Goal: Information Seeking & Learning: Learn about a topic

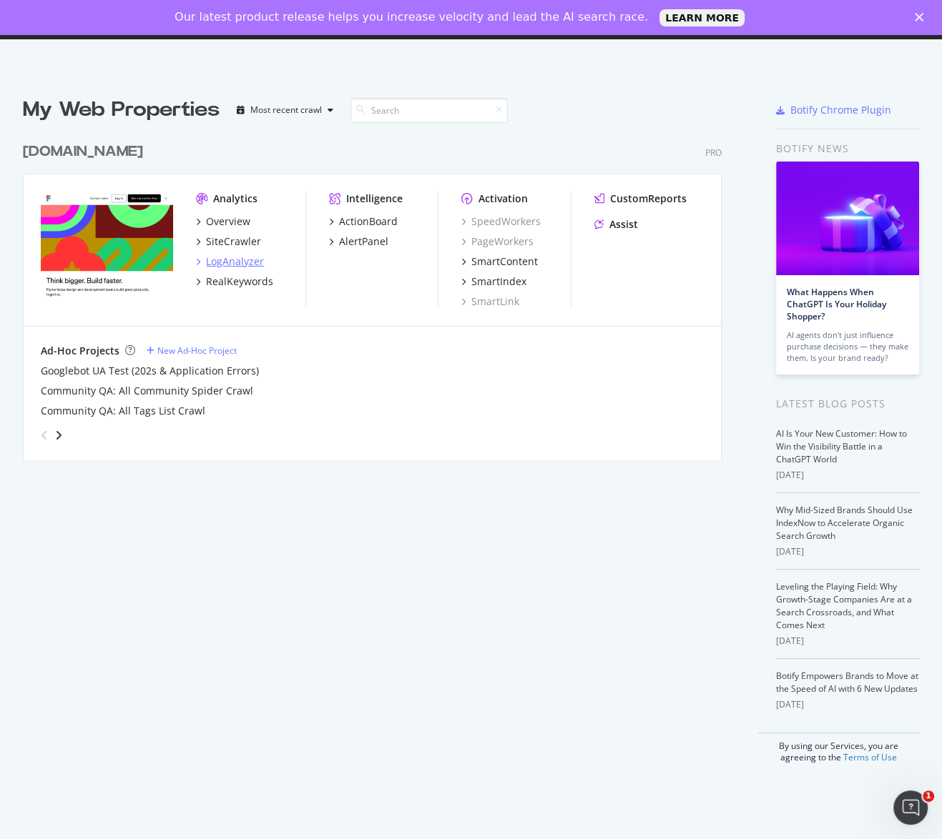
click at [246, 261] on div "LogAnalyzer" at bounding box center [235, 262] width 58 height 14
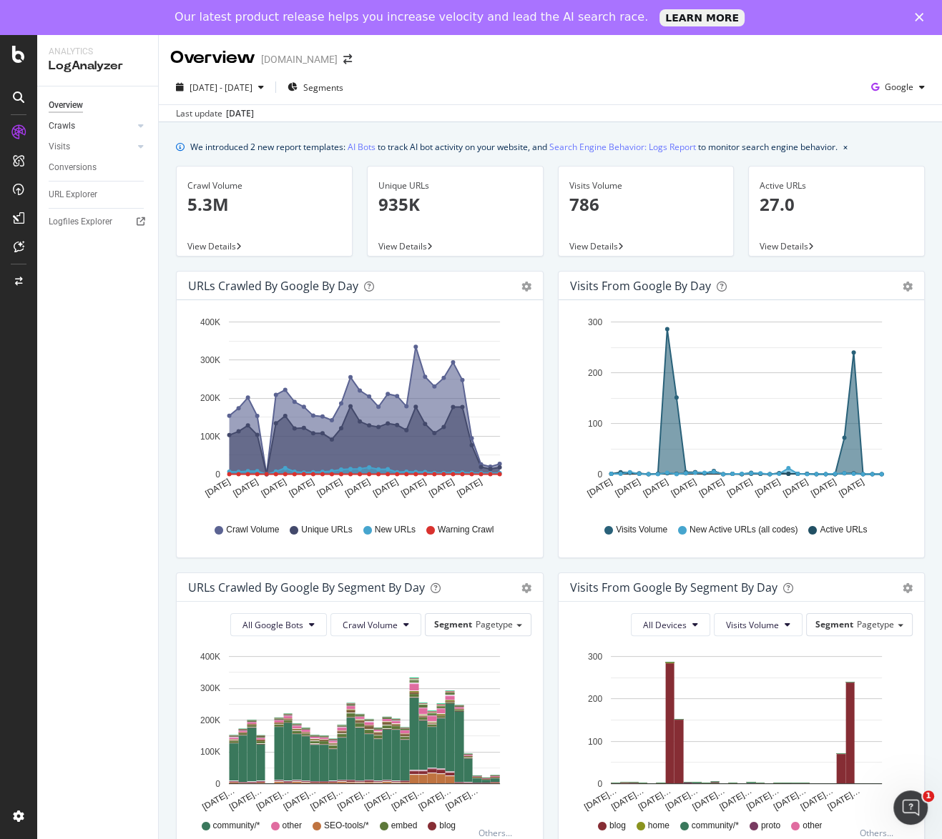
click at [93, 127] on link "Crawls" at bounding box center [91, 126] width 85 height 15
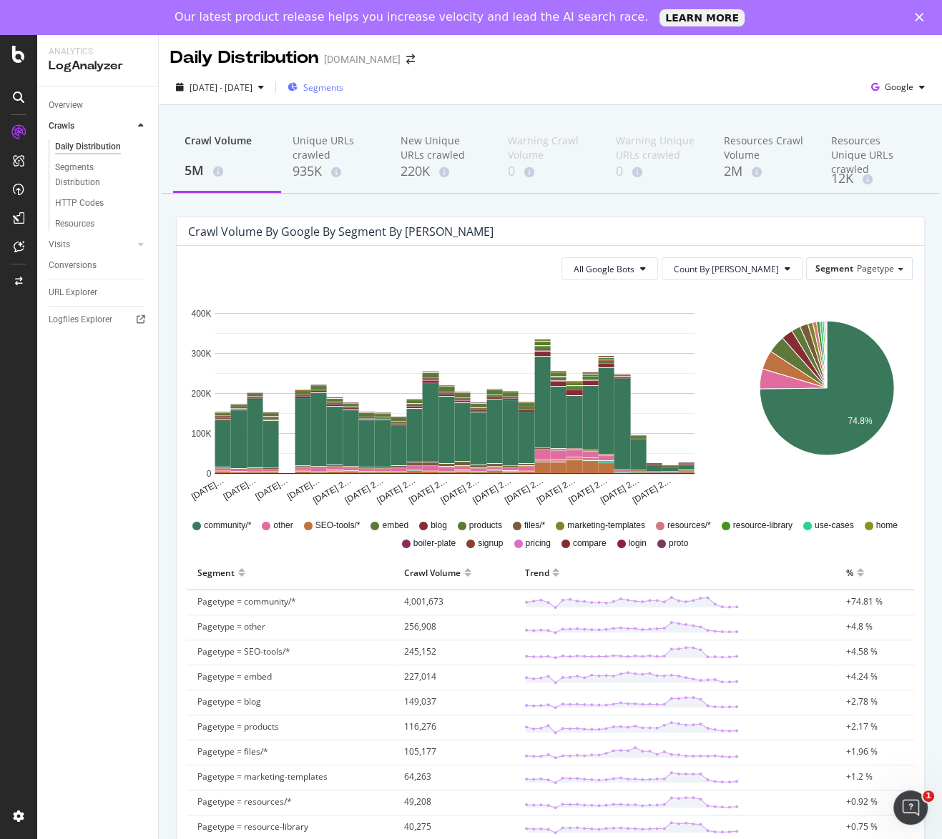
click at [343, 83] on span "Segments" at bounding box center [323, 88] width 40 height 12
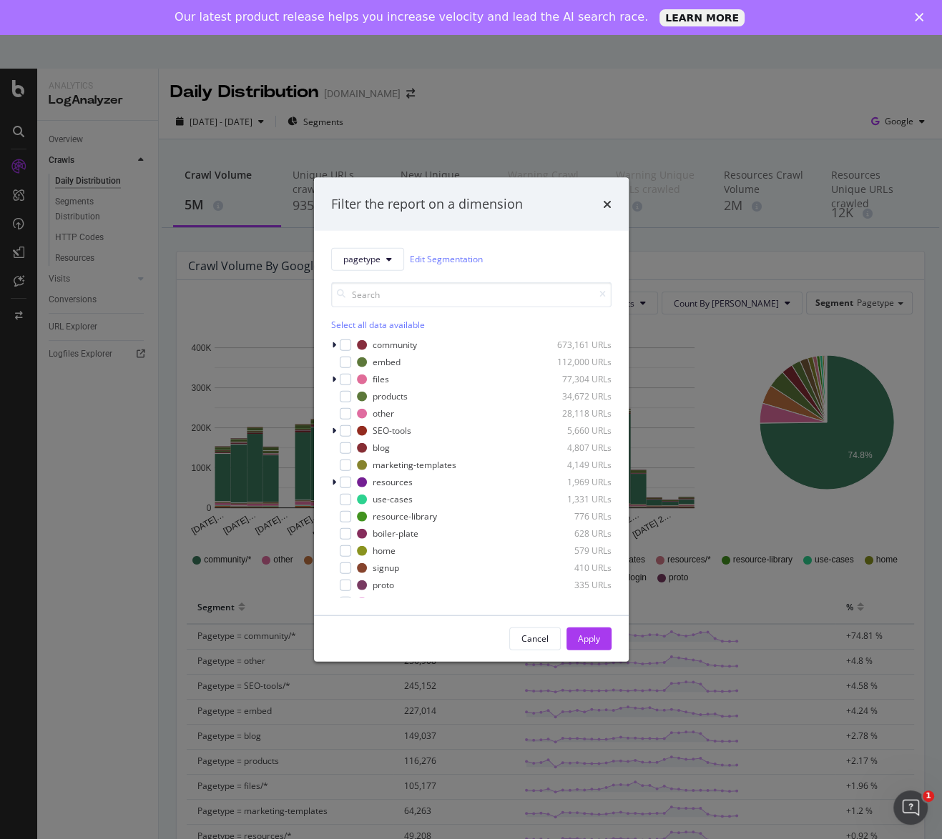
click at [571, 111] on div "Filter the report on a dimension pagetype Edit Segmentation Select all data ava…" at bounding box center [471, 419] width 942 height 839
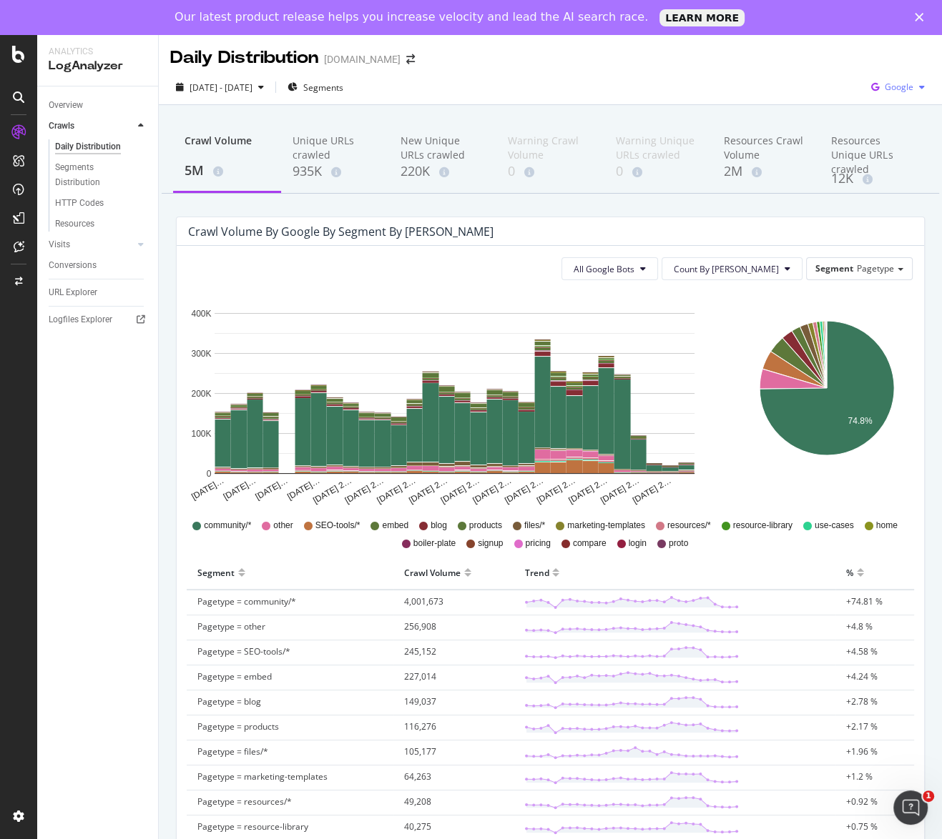
click at [919, 87] on div "button" at bounding box center [921, 87] width 17 height 9
click at [496, 77] on div "[DATE] - [DATE] Segments Google" at bounding box center [550, 90] width 783 height 29
click at [100, 322] on div "Logfiles Explorer" at bounding box center [81, 319] width 64 height 15
click at [83, 290] on div "URL Explorer" at bounding box center [73, 292] width 49 height 15
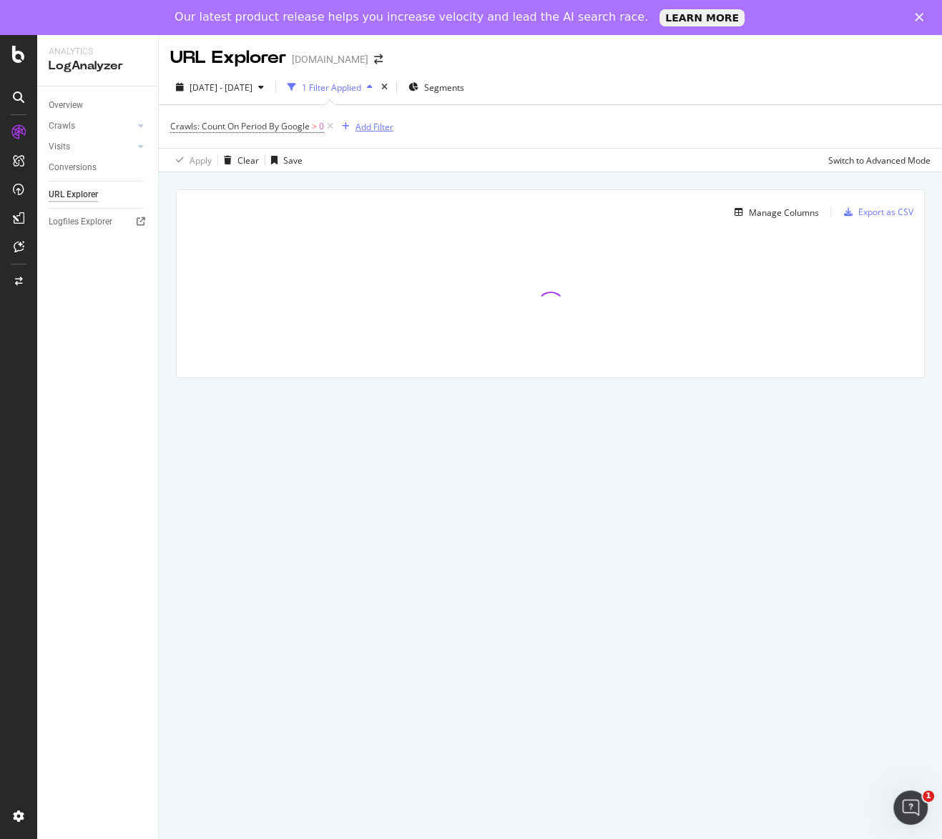
click at [365, 127] on div "Add Filter" at bounding box center [374, 127] width 38 height 12
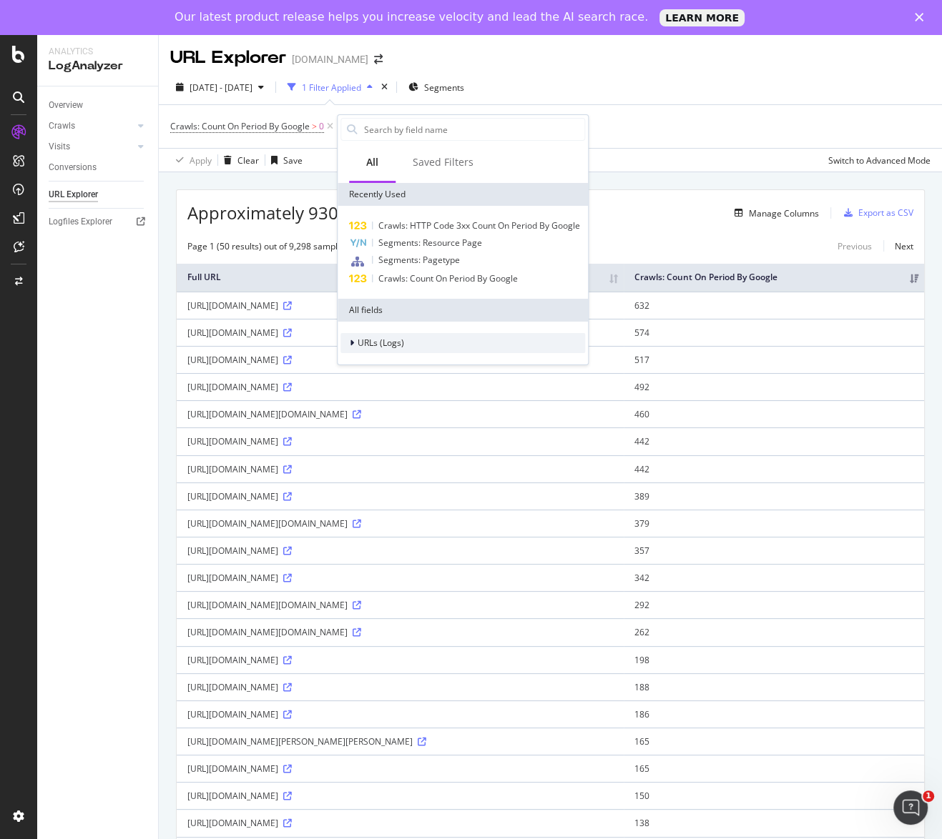
click at [412, 338] on div "URLs (Logs)" at bounding box center [462, 343] width 245 height 20
click at [418, 363] on div "URL Scheme" at bounding box center [462, 363] width 245 height 20
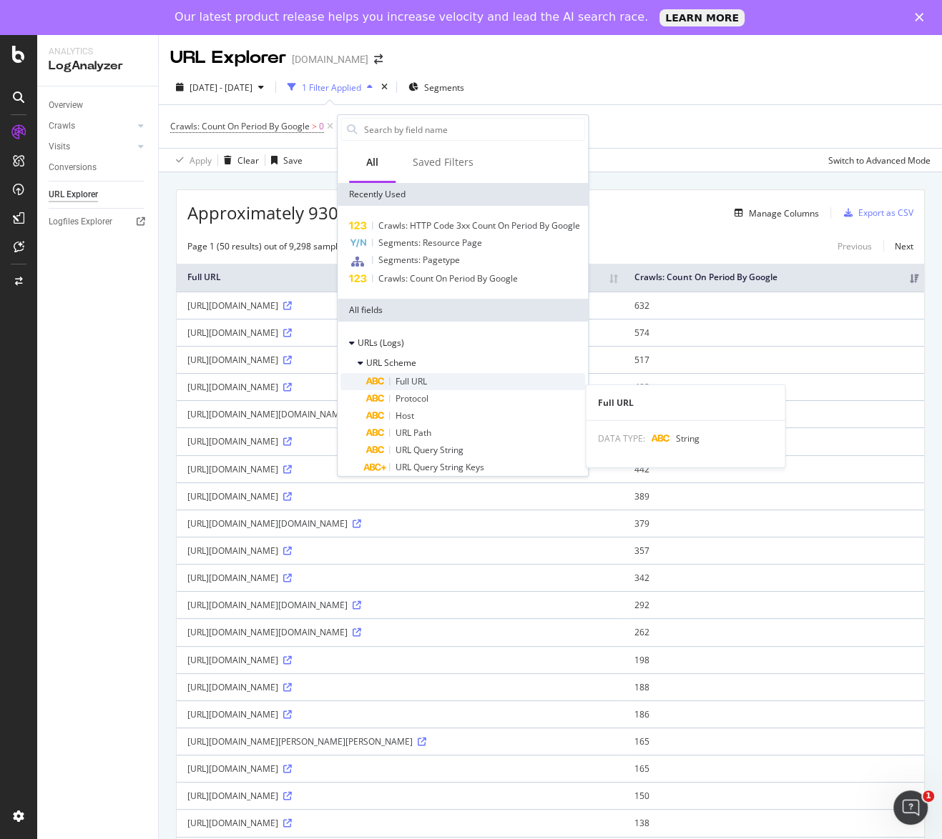
click at [415, 388] on span "Full URL" at bounding box center [410, 381] width 31 height 12
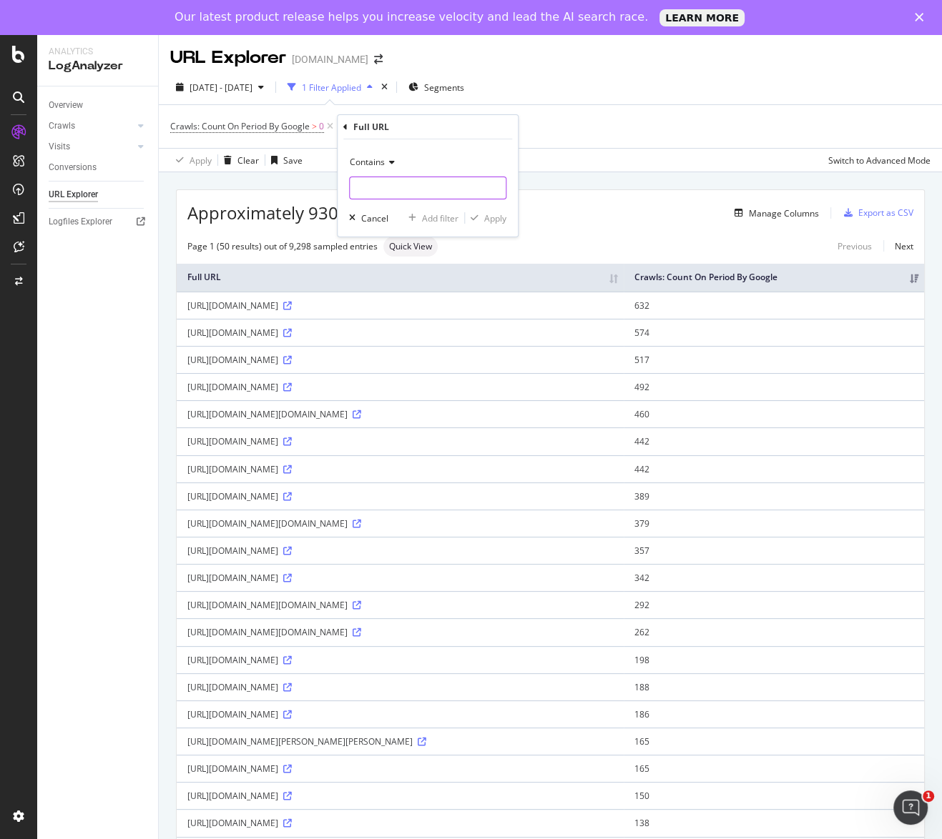
click at [426, 188] on input "text" at bounding box center [428, 188] width 156 height 23
paste input "[URL][DOMAIN_NAME]"
drag, startPoint x: 461, startPoint y: 187, endPoint x: 536, endPoint y: 187, distance: 74.4
click at [536, 187] on body "Analytics LogAnalyzer Overview Crawls Daily Distribution Segments Distribution …" at bounding box center [471, 453] width 942 height 839
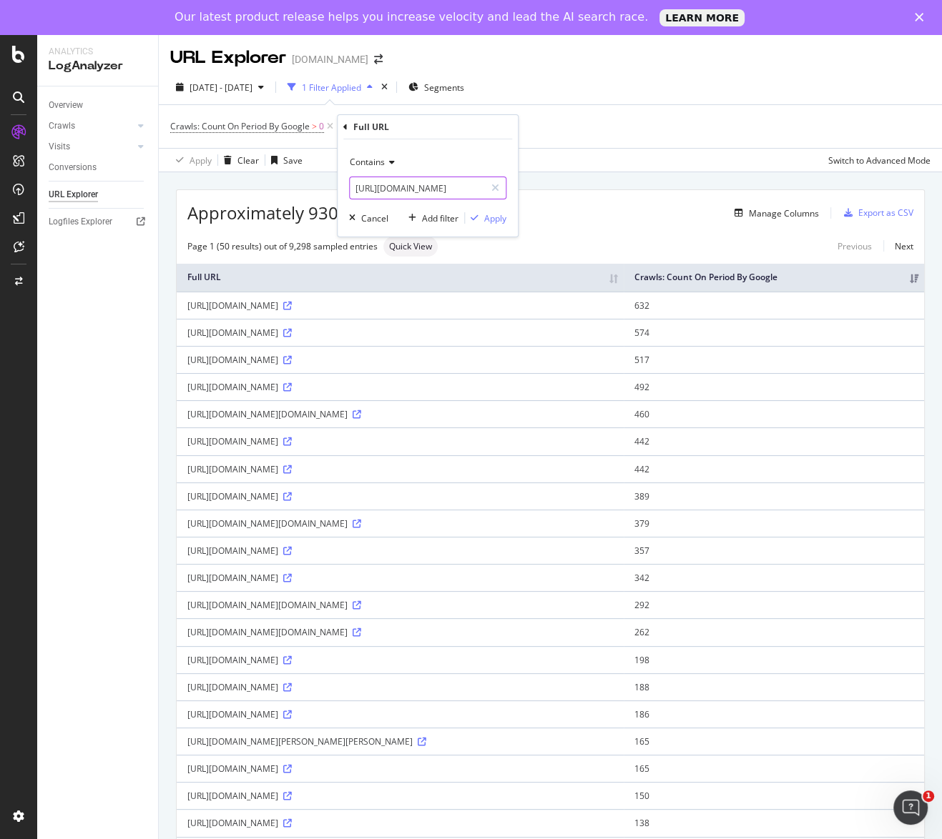
scroll to position [0, 0]
drag, startPoint x: 403, startPoint y: 188, endPoint x: 359, endPoint y: 189, distance: 43.6
click at [350, 189] on input "[URL][DOMAIN_NAME]" at bounding box center [417, 188] width 135 height 23
type input "/api/figment-proxy/"
click at [504, 219] on div "Apply" at bounding box center [495, 218] width 22 height 12
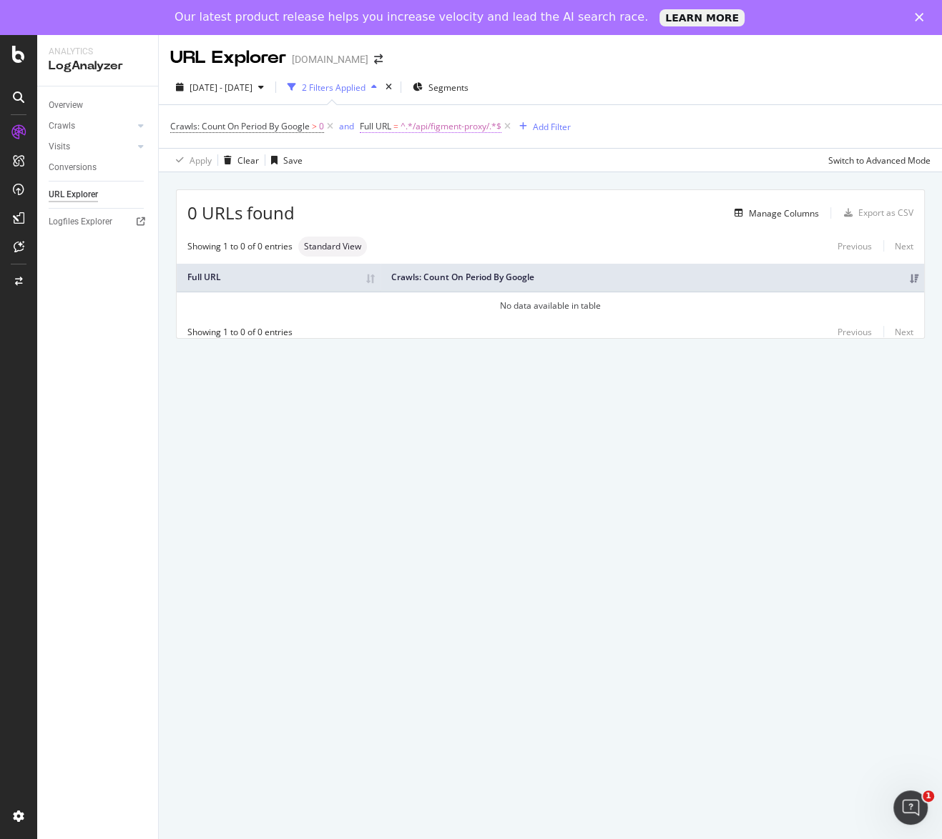
click at [471, 129] on span "^.*/api/figment-proxy/.*$" at bounding box center [450, 127] width 101 height 20
click at [405, 162] on span "Contains" at bounding box center [390, 160] width 35 height 12
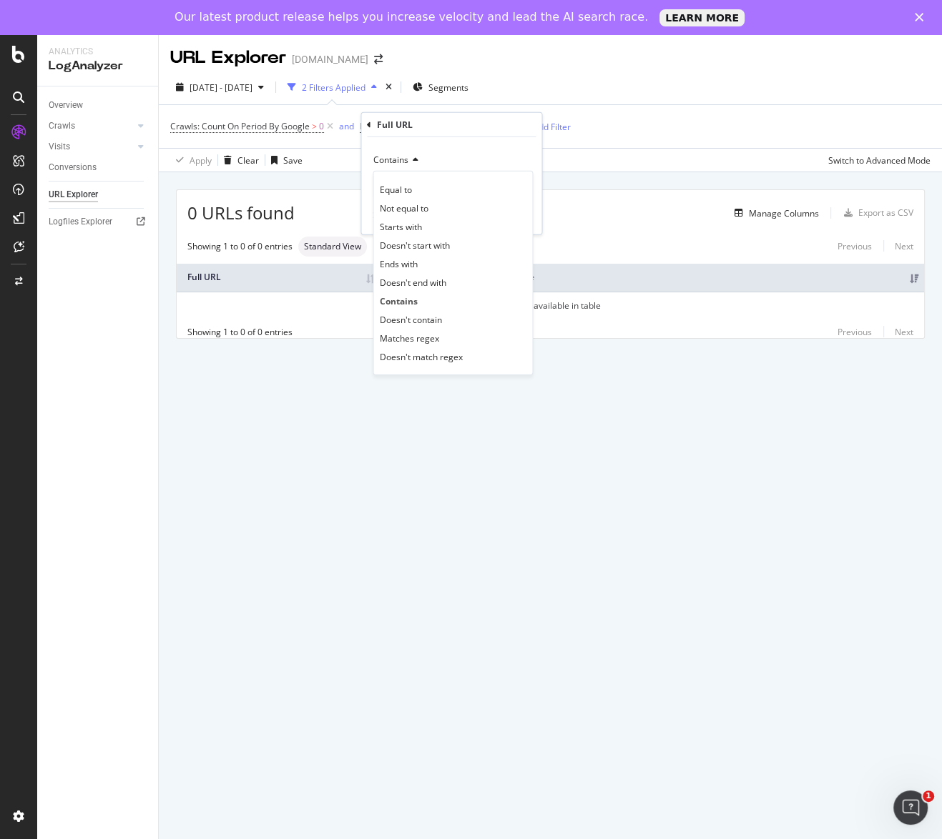
click at [405, 162] on span "Contains" at bounding box center [390, 160] width 35 height 12
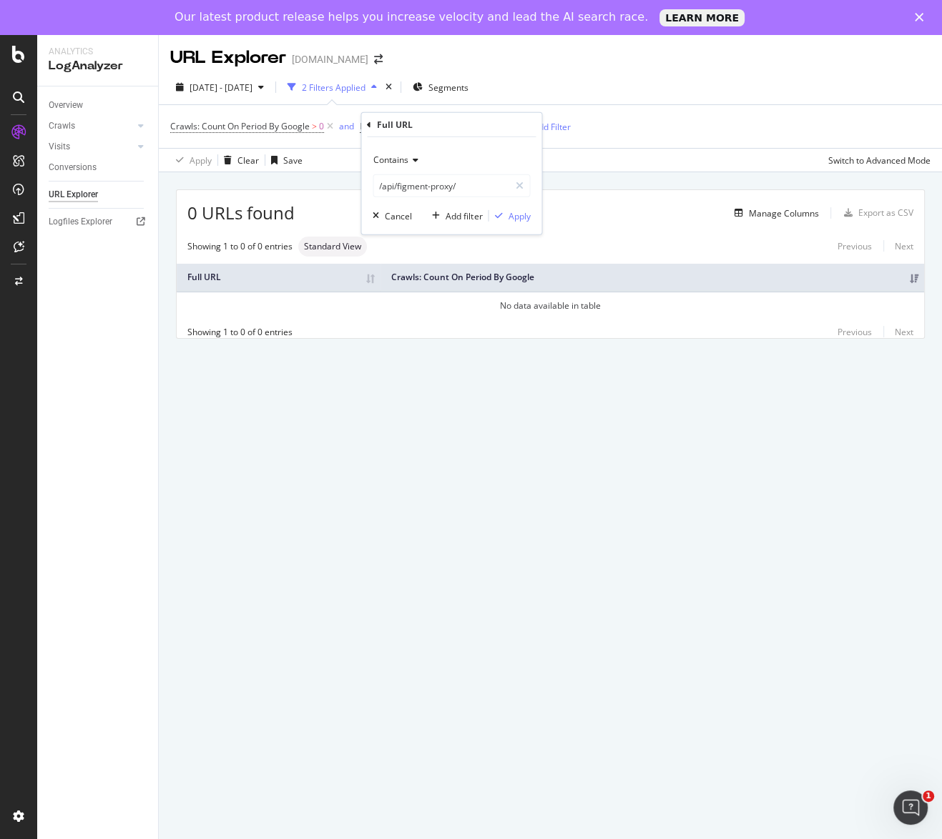
click at [404, 160] on span "Contains" at bounding box center [390, 160] width 35 height 12
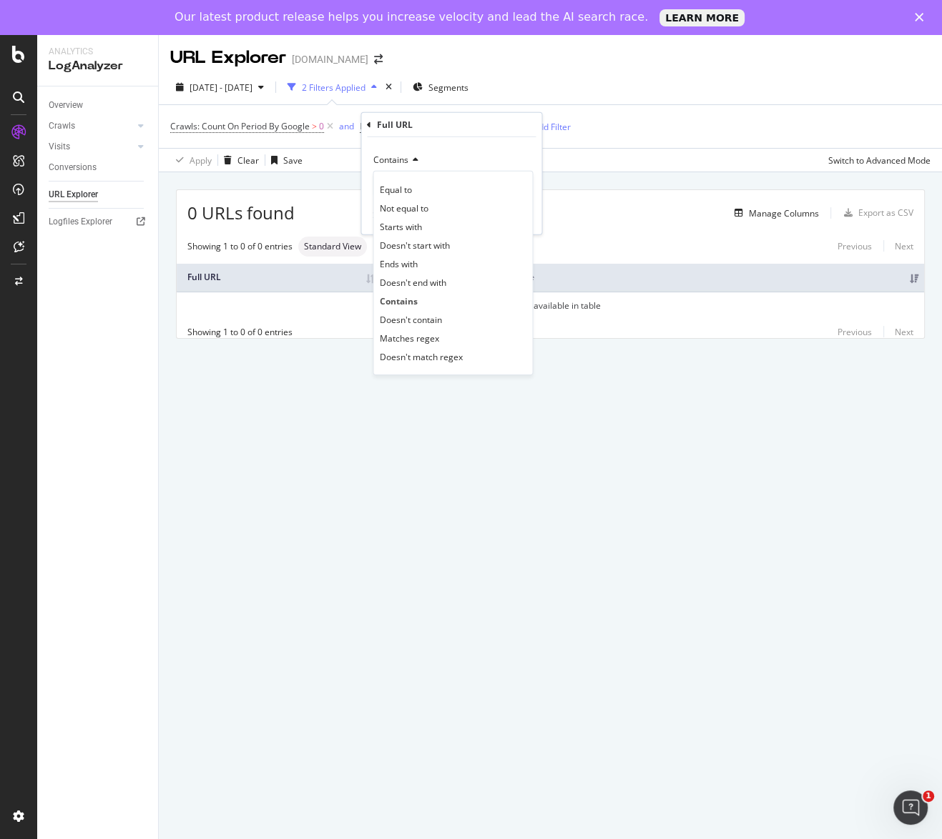
click at [405, 160] on span "Contains" at bounding box center [390, 160] width 35 height 12
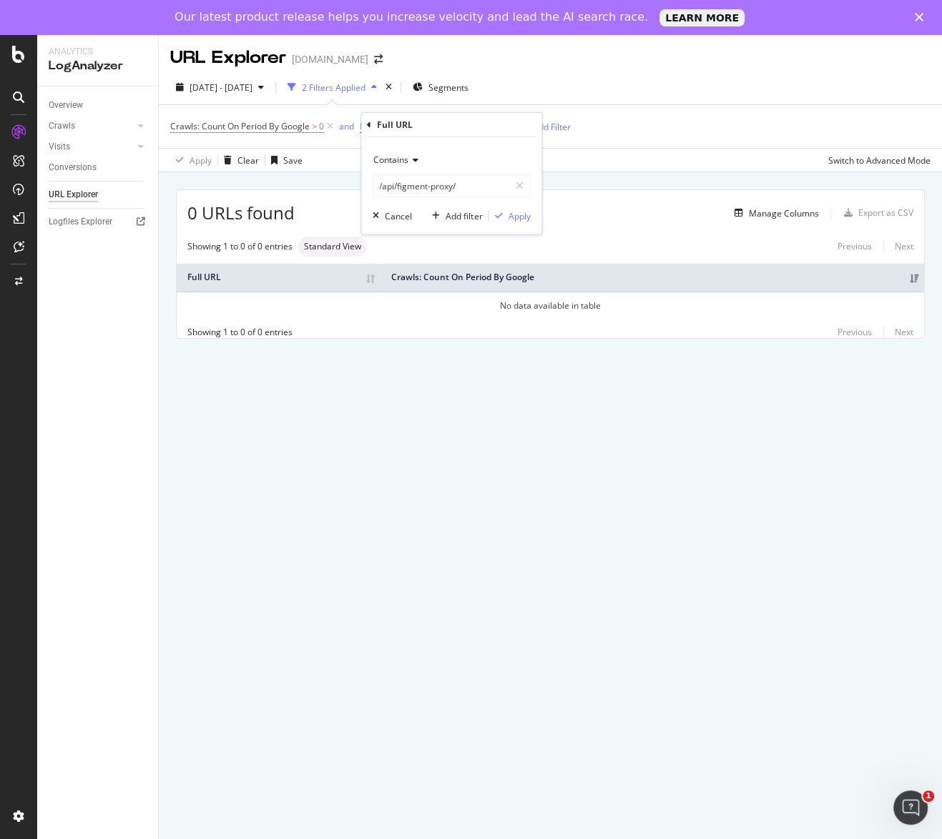
click at [369, 119] on div "Full URL" at bounding box center [451, 125] width 169 height 24
click at [370, 124] on icon at bounding box center [369, 124] width 4 height 9
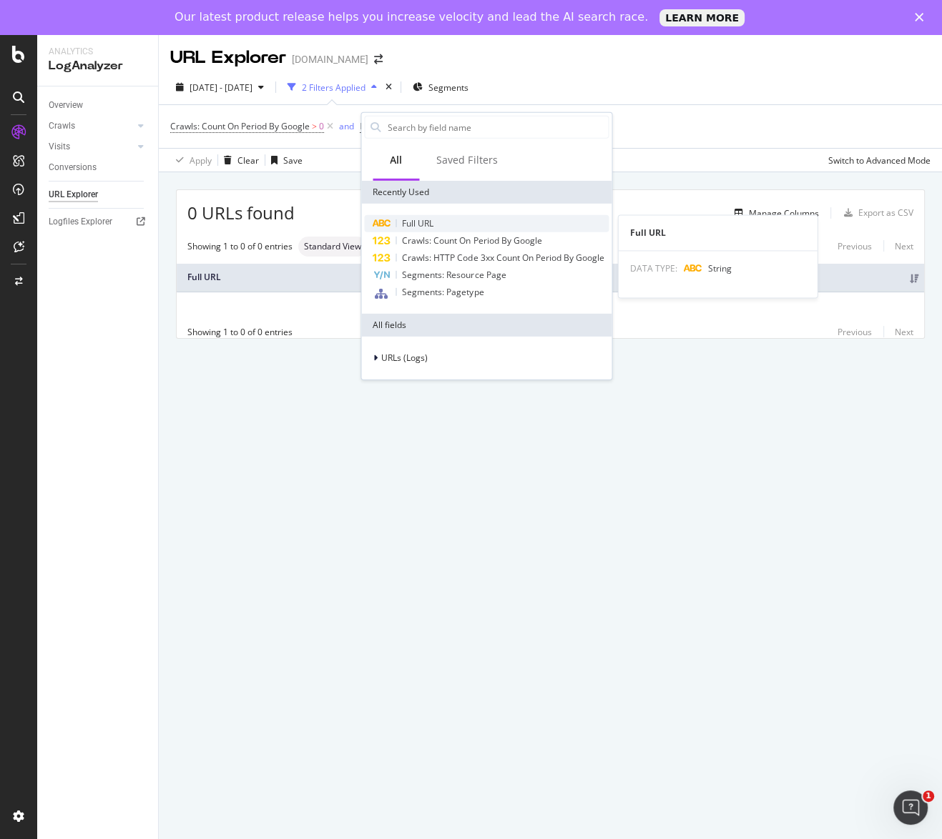
click at [468, 222] on div "Full URL" at bounding box center [486, 223] width 245 height 17
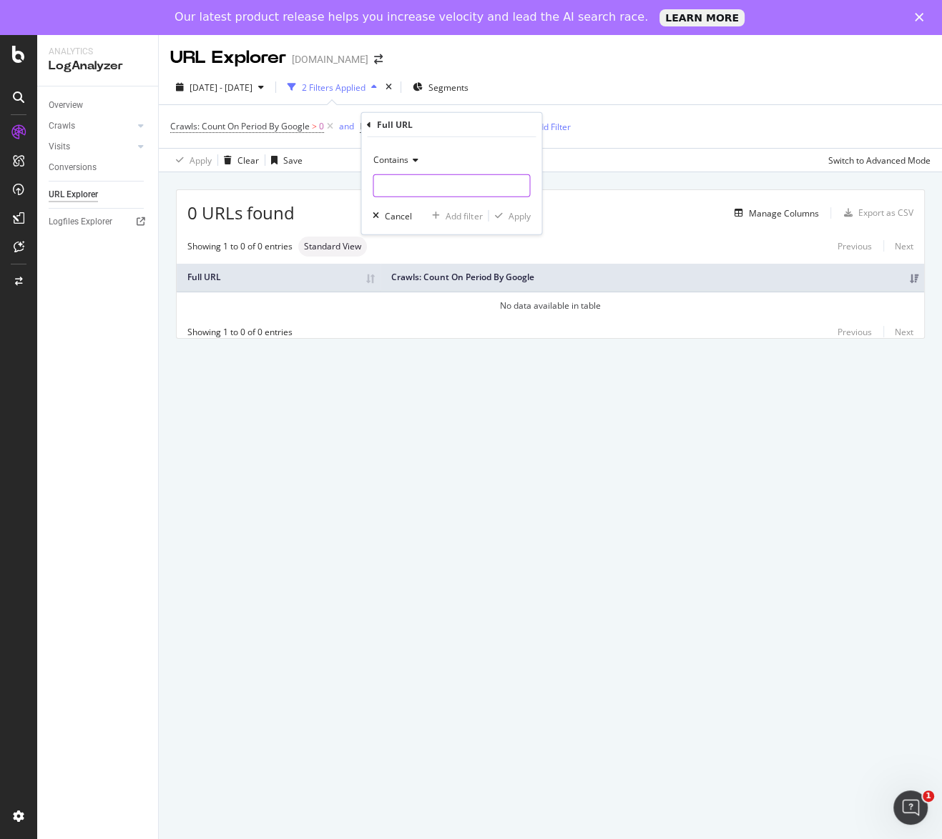
click at [410, 177] on input "text" at bounding box center [451, 185] width 156 height 23
paste input "[URL][DOMAIN_NAME]"
drag, startPoint x: 425, startPoint y: 187, endPoint x: 378, endPoint y: 190, distance: 47.3
click at [378, 190] on input "[URL][DOMAIN_NAME]" at bounding box center [440, 185] width 135 height 23
drag, startPoint x: 477, startPoint y: 187, endPoint x: 435, endPoint y: 189, distance: 42.2
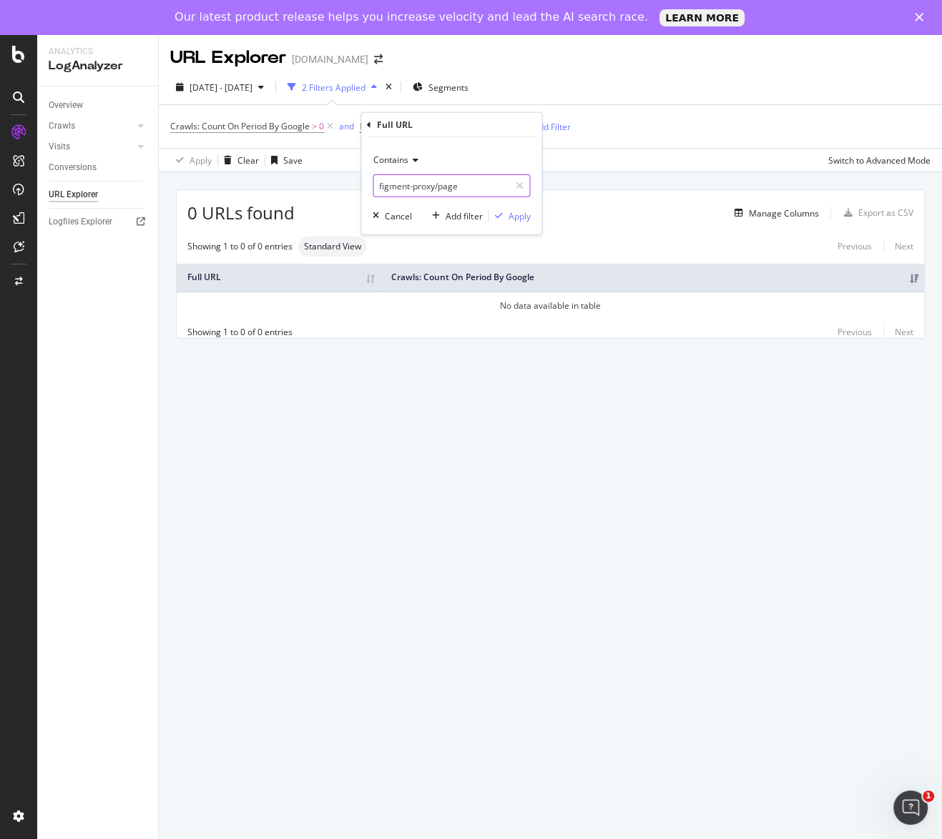
click at [434, 189] on input "figment-proxy/page" at bounding box center [440, 185] width 135 height 23
type input "figment-proxy"
click at [513, 213] on div "Apply" at bounding box center [519, 215] width 22 height 12
click at [260, 118] on span "Crawls: Count On Period By Google > 0" at bounding box center [253, 127] width 166 height 20
click at [261, 124] on span "Crawls: Count On Period By Google" at bounding box center [239, 126] width 139 height 12
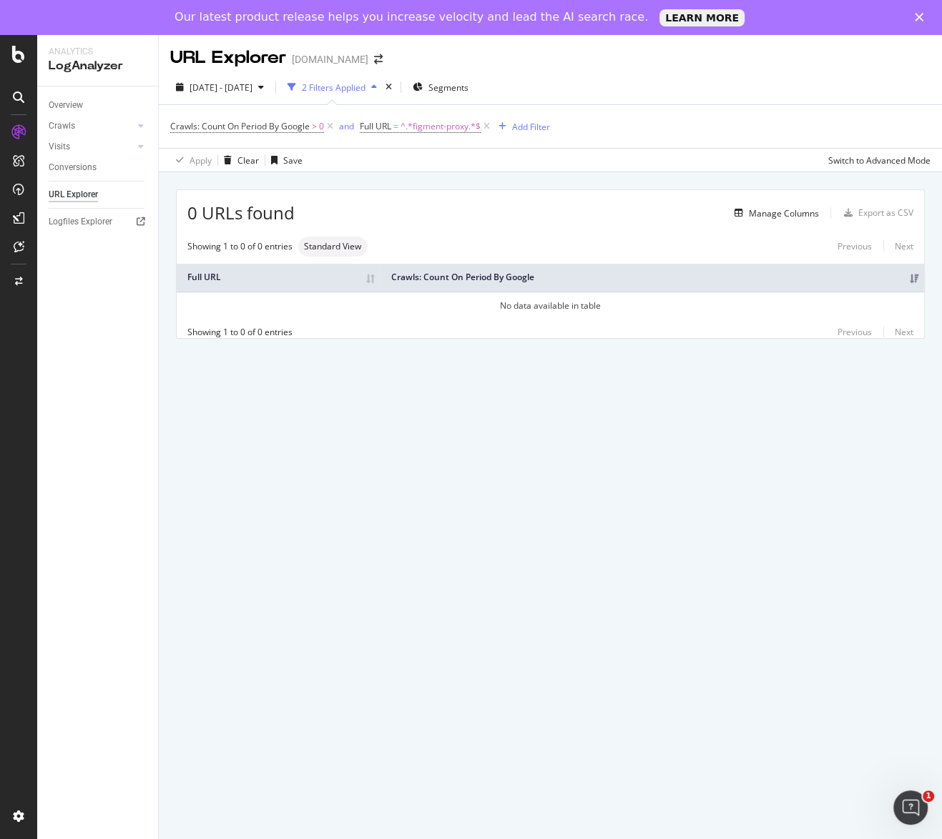
click at [554, 107] on div "Crawls: Count On Period By Google > 0 and Full URL = ^.*figment-proxy.*$ Add Fi…" at bounding box center [550, 126] width 760 height 43
click at [365, 87] on div "2 Filters Applied" at bounding box center [334, 88] width 64 height 12
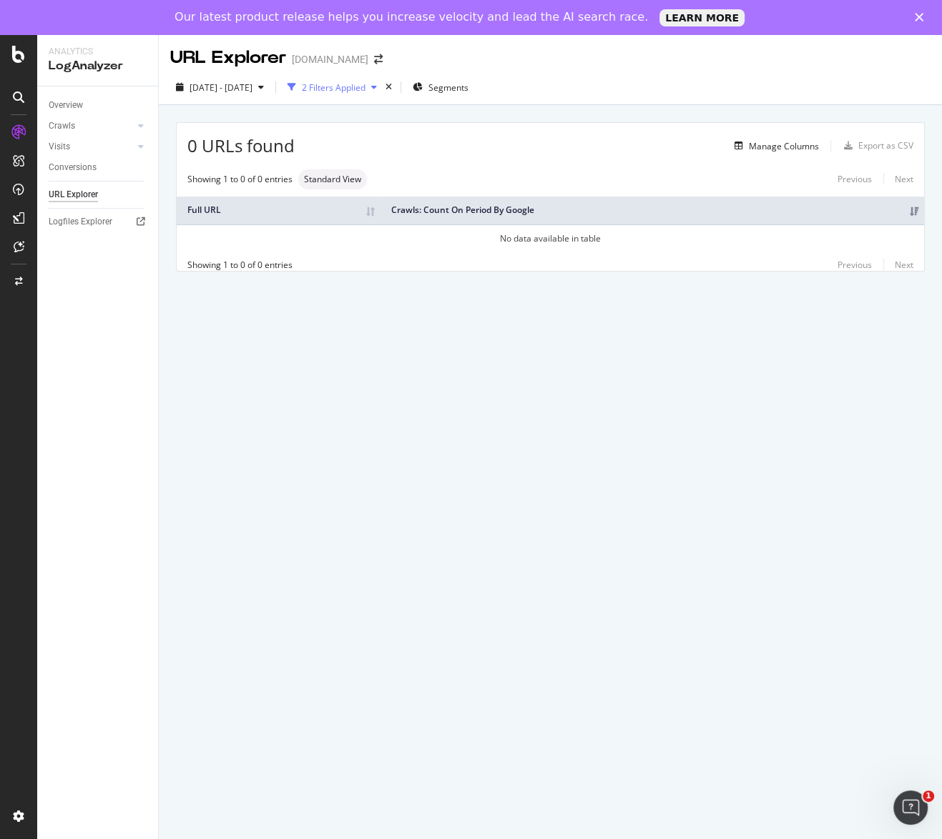
click at [365, 87] on div "2 Filters Applied" at bounding box center [334, 88] width 64 height 12
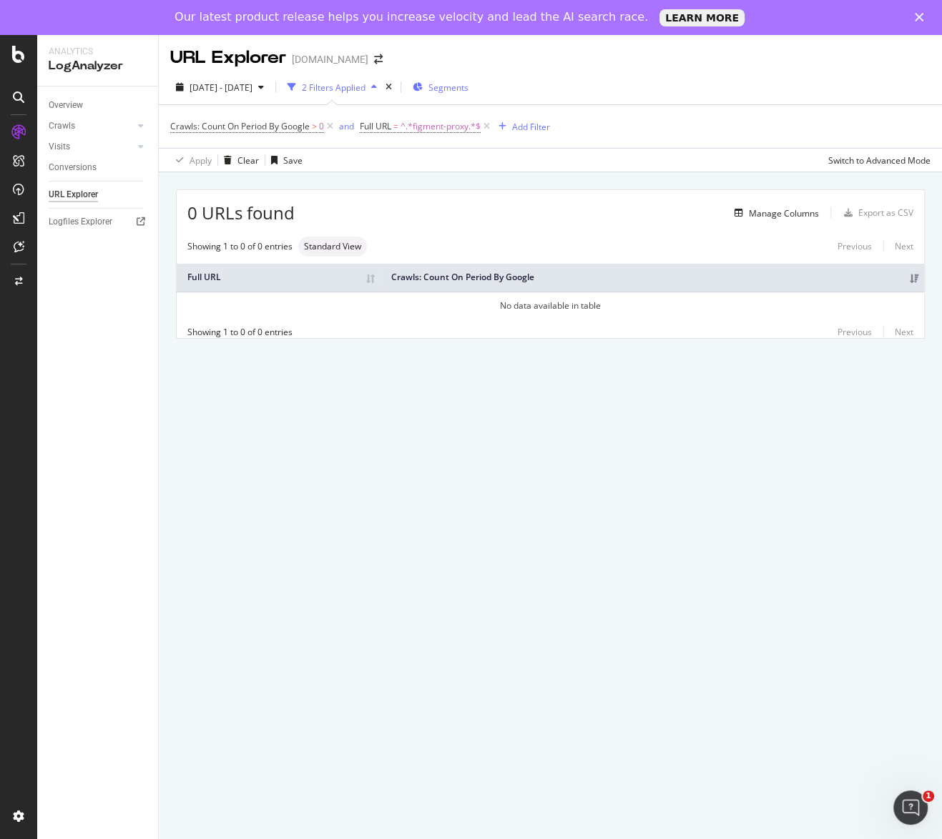
click at [468, 88] on span "Segments" at bounding box center [448, 88] width 40 height 12
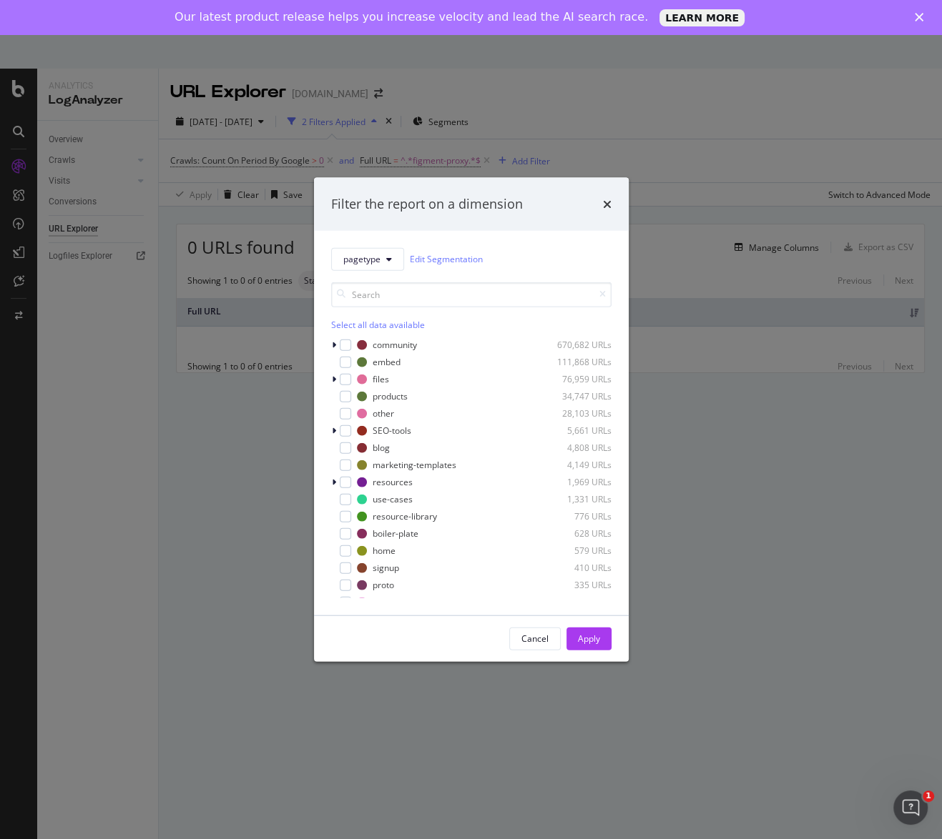
click at [347, 323] on div "Select all data available" at bounding box center [471, 324] width 280 height 12
click at [581, 630] on div "Apply" at bounding box center [589, 638] width 22 height 21
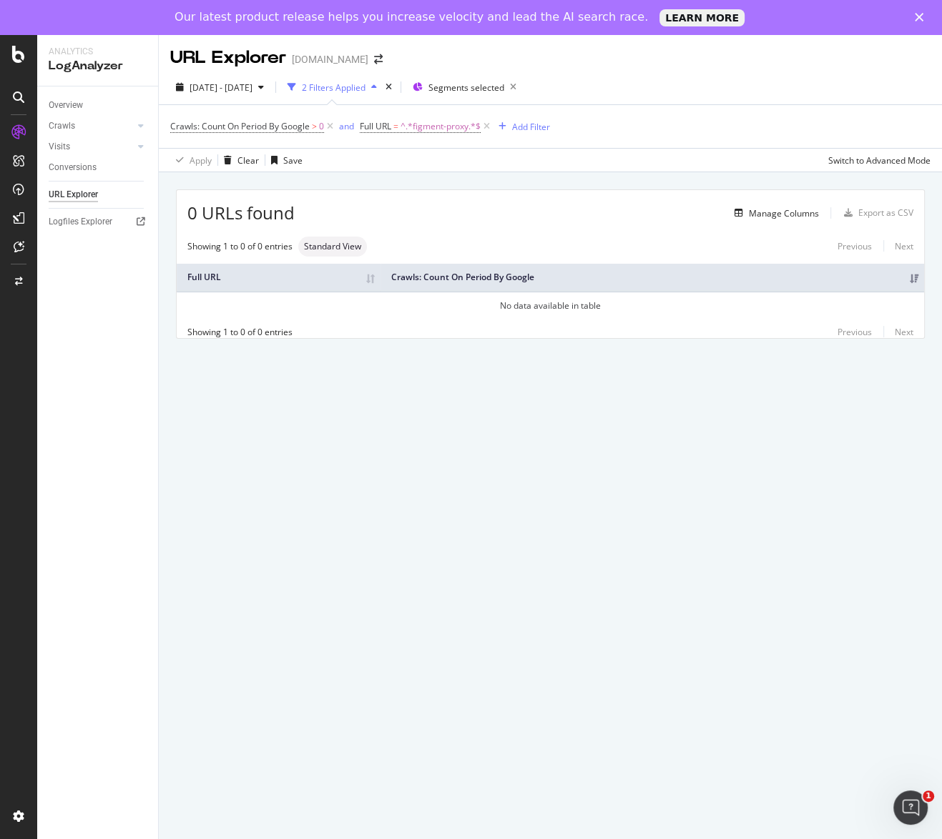
click at [87, 197] on div "URL Explorer" at bounding box center [73, 194] width 49 height 15
click at [320, 244] on span "Standard View" at bounding box center [332, 246] width 57 height 9
click at [325, 250] on span "Standard View" at bounding box center [332, 246] width 57 height 9
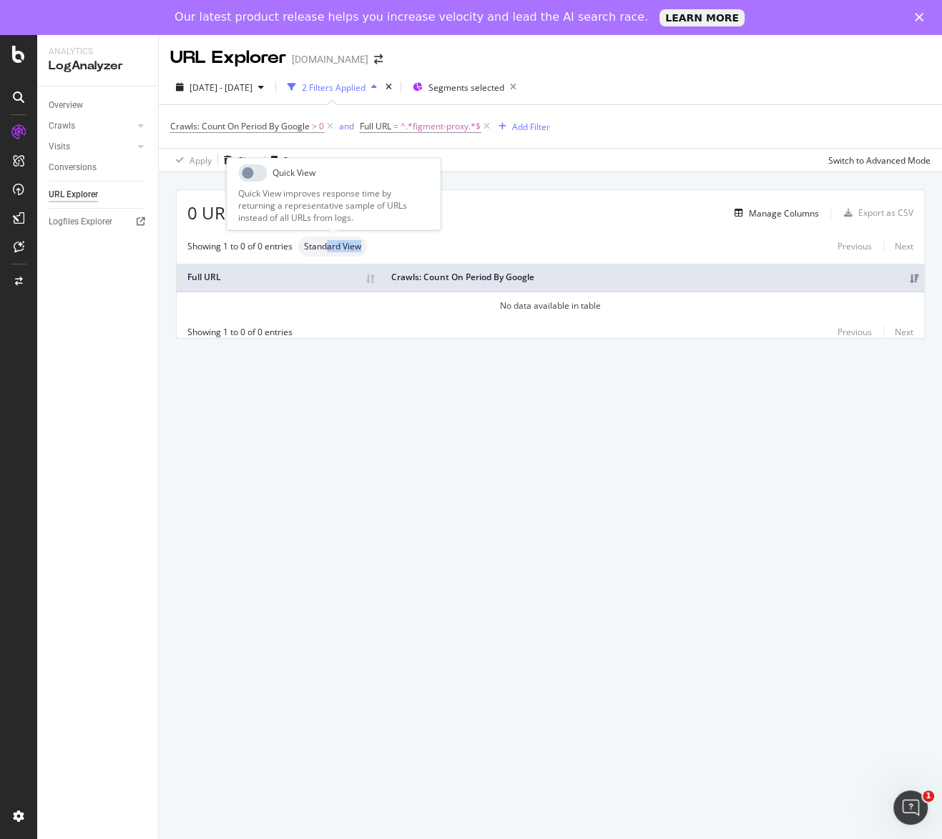
click at [325, 245] on span "Standard View" at bounding box center [332, 246] width 57 height 9
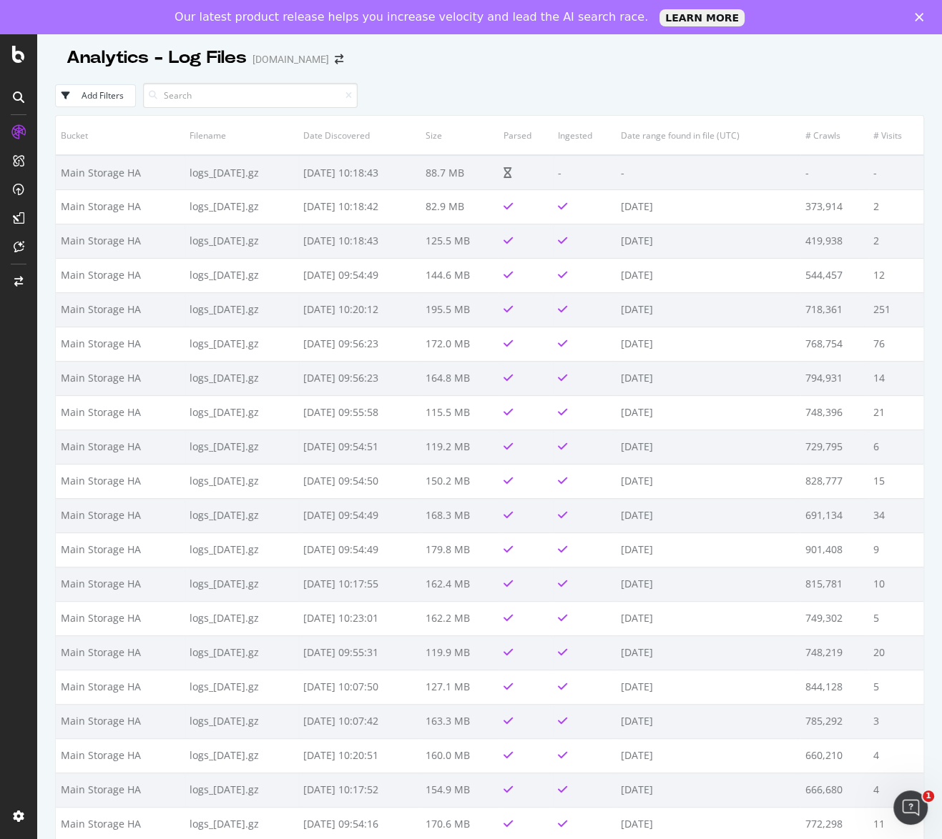
click at [228, 83] on input at bounding box center [250, 95] width 215 height 25
